Goal: Task Accomplishment & Management: Use online tool/utility

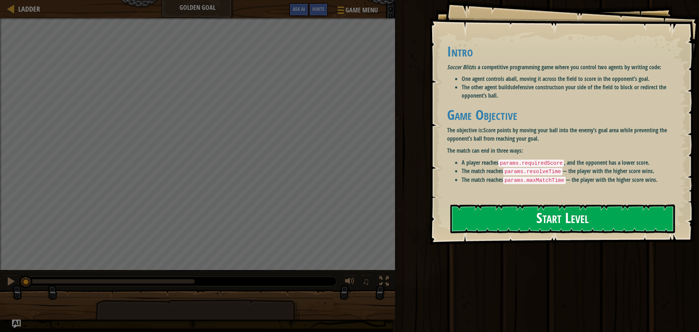
click at [594, 222] on button "Start Level" at bounding box center [562, 218] width 225 height 29
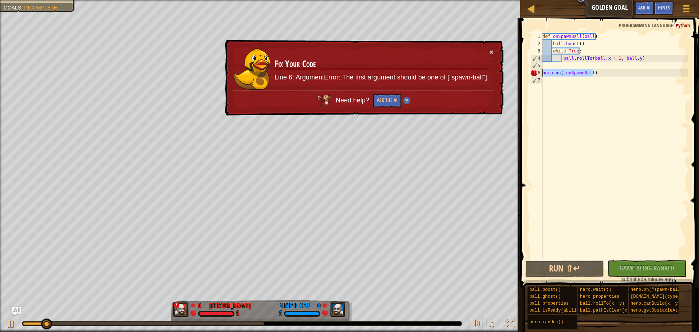
drag, startPoint x: 600, startPoint y: 75, endPoint x: 541, endPoint y: 73, distance: 58.6
click at [541, 73] on div "1 2 3 4 5 6 7 def onSpawnBall ( ball ) : ball . boost ( ) while True : ball . r…" at bounding box center [608, 146] width 159 height 226
type textarea "hero.on( onSpawnBall)"
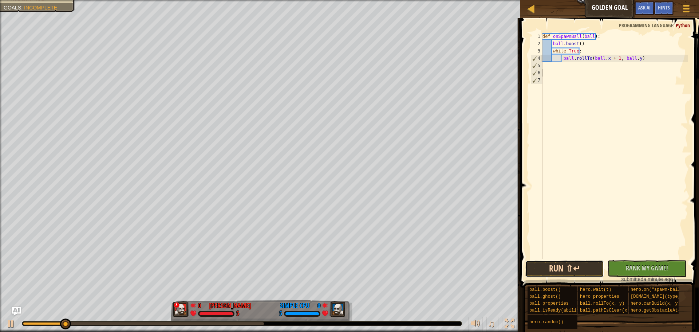
click at [568, 263] on button "Run ⇧↵" at bounding box center [564, 268] width 79 height 17
click at [564, 266] on button "Run ⇧↵" at bounding box center [564, 268] width 79 height 17
click at [564, 265] on button "Run ⇧↵" at bounding box center [564, 268] width 79 height 17
click at [563, 265] on button "Running" at bounding box center [564, 268] width 79 height 17
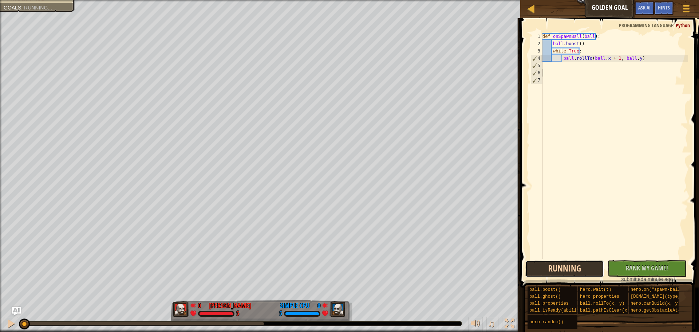
click at [563, 265] on button "Running" at bounding box center [564, 268] width 79 height 17
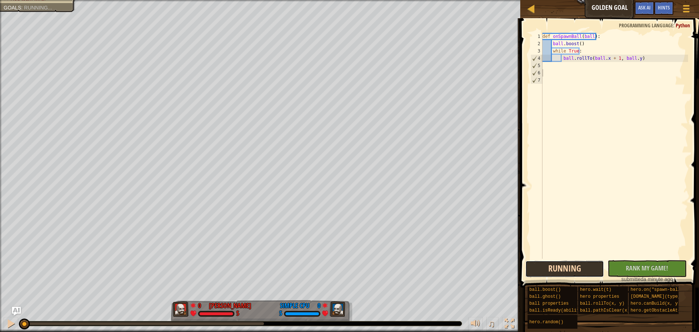
click at [563, 265] on button "Running" at bounding box center [564, 268] width 79 height 17
click at [563, 265] on button "Run ⇧↵" at bounding box center [564, 268] width 79 height 17
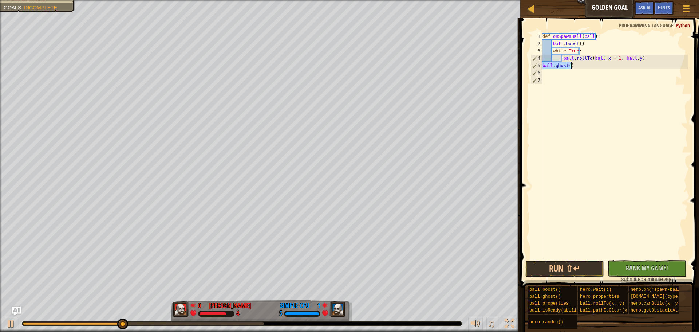
click at [566, 66] on div "def onSpawnBall ( ball ) : ball . boost ( ) while True : ball . rollTo ( ball .…" at bounding box center [614, 146] width 147 height 226
click at [568, 68] on div "def onSpawnBall ( ball ) : ball . boost ( ) while True : ball . rollTo ( ball .…" at bounding box center [614, 153] width 147 height 240
type textarea "ball.ghost(x:118,y:38)"
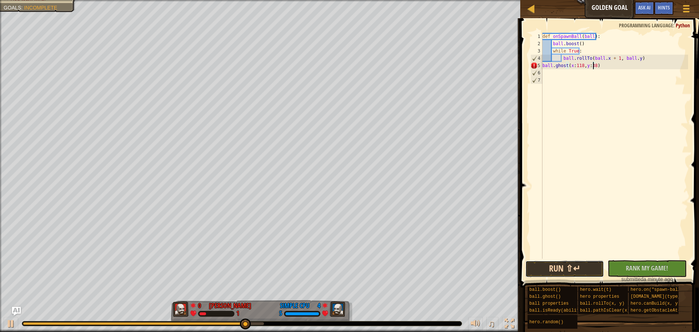
click at [564, 269] on button "Run ⇧↵" at bounding box center [564, 268] width 79 height 17
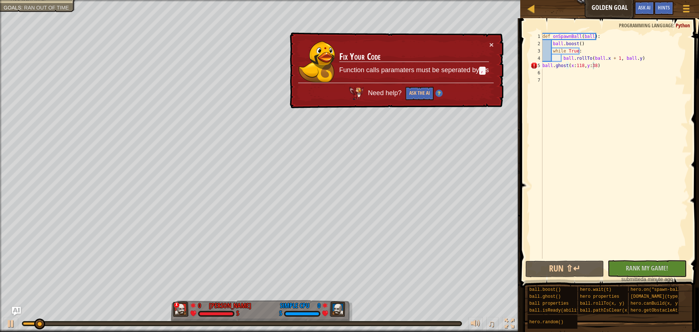
click at [376, 94] on span "Need help?" at bounding box center [385, 92] width 35 height 7
click at [372, 95] on span "Need help?" at bounding box center [385, 92] width 35 height 7
click at [414, 92] on button "Ask the AI" at bounding box center [420, 93] width 28 height 13
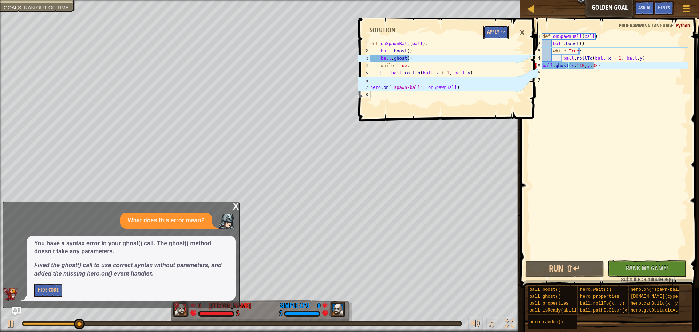
click at [497, 27] on button "Apply =>" at bounding box center [495, 31] width 25 height 13
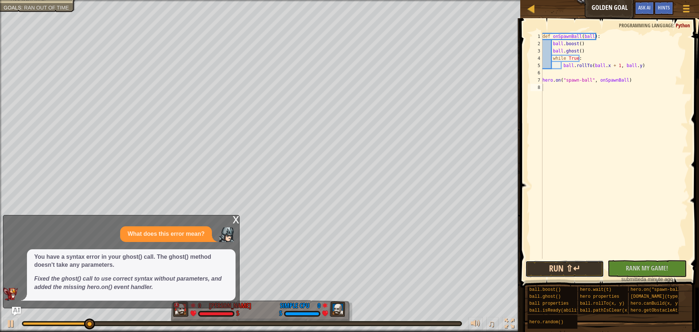
click at [557, 268] on button "Run ⇧↵" at bounding box center [564, 268] width 79 height 17
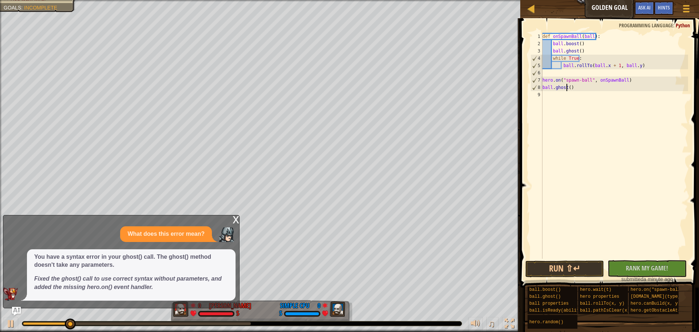
click at [567, 88] on div "def onSpawnBall ( ball ) : ball . boost ( ) ball . ghost ( ) while True : ball …" at bounding box center [614, 153] width 147 height 240
click at [569, 85] on div "def onSpawnBall ( ball ) : ball . boost ( ) ball . ghost ( ) while True : ball …" at bounding box center [614, 153] width 147 height 240
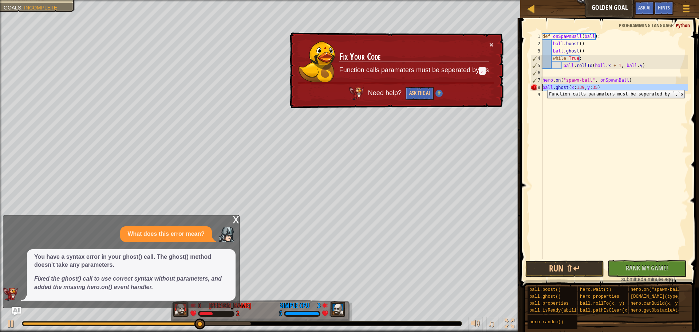
click at [542, 84] on div "8" at bounding box center [536, 87] width 12 height 7
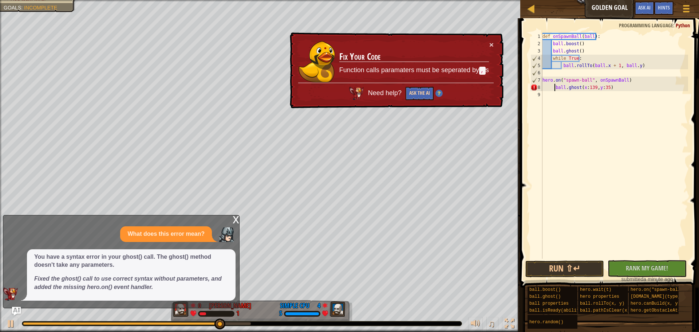
type textarea "ball.ghost(x:139,y:35)"
click at [422, 96] on button "Ask the AI" at bounding box center [419, 93] width 28 height 13
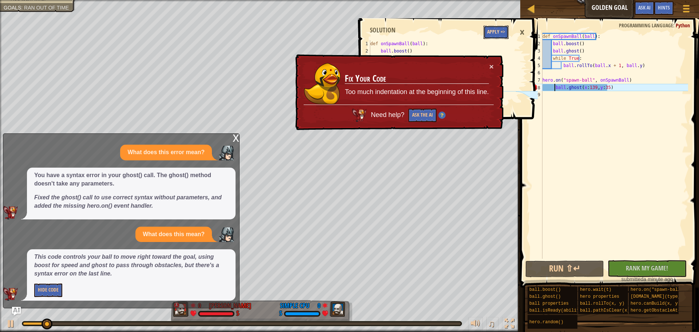
click at [500, 32] on button "Apply =>" at bounding box center [495, 31] width 25 height 13
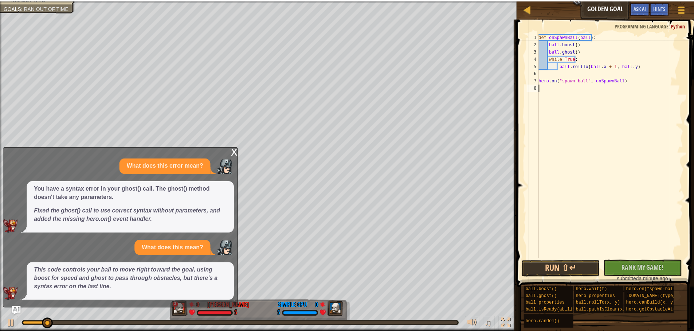
scroll to position [3, 0]
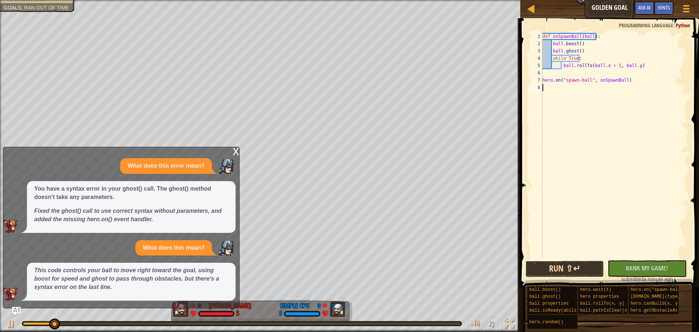
click at [576, 264] on button "Run ⇧↵" at bounding box center [564, 268] width 79 height 17
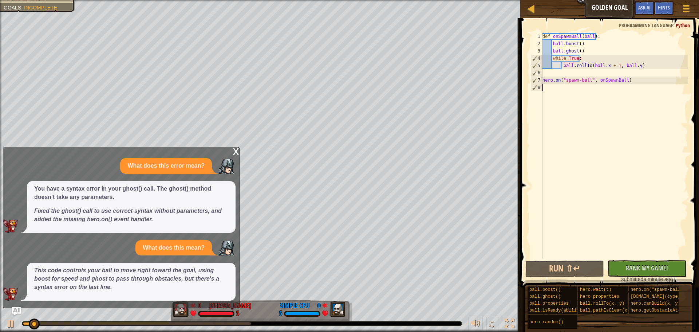
click at [235, 153] on div "x" at bounding box center [236, 150] width 7 height 7
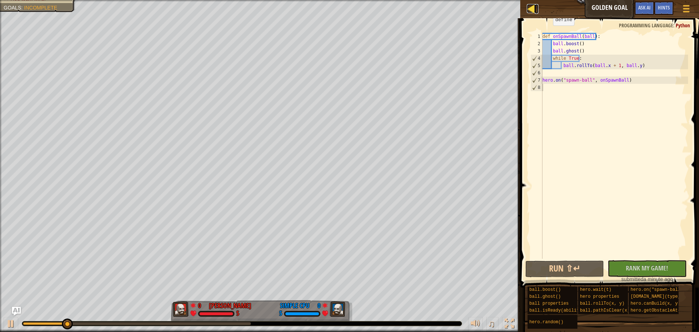
click at [534, 8] on div at bounding box center [531, 8] width 9 height 9
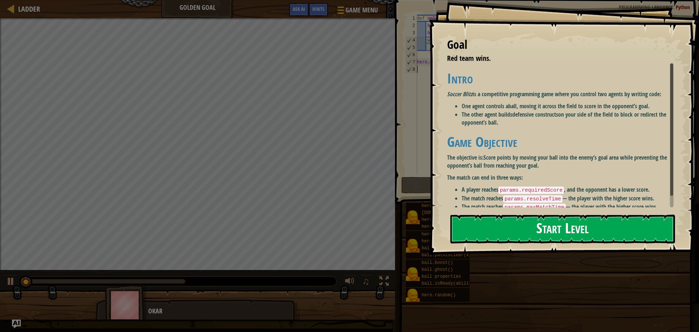
click at [474, 233] on button "Start Level" at bounding box center [562, 228] width 225 height 29
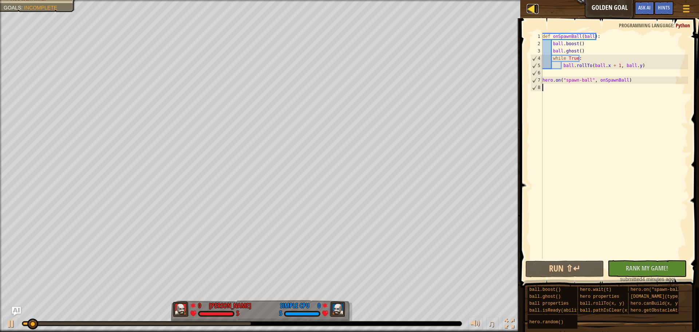
click at [530, 12] on div at bounding box center [531, 8] width 9 height 9
